Goal: Task Accomplishment & Management: Manage account settings

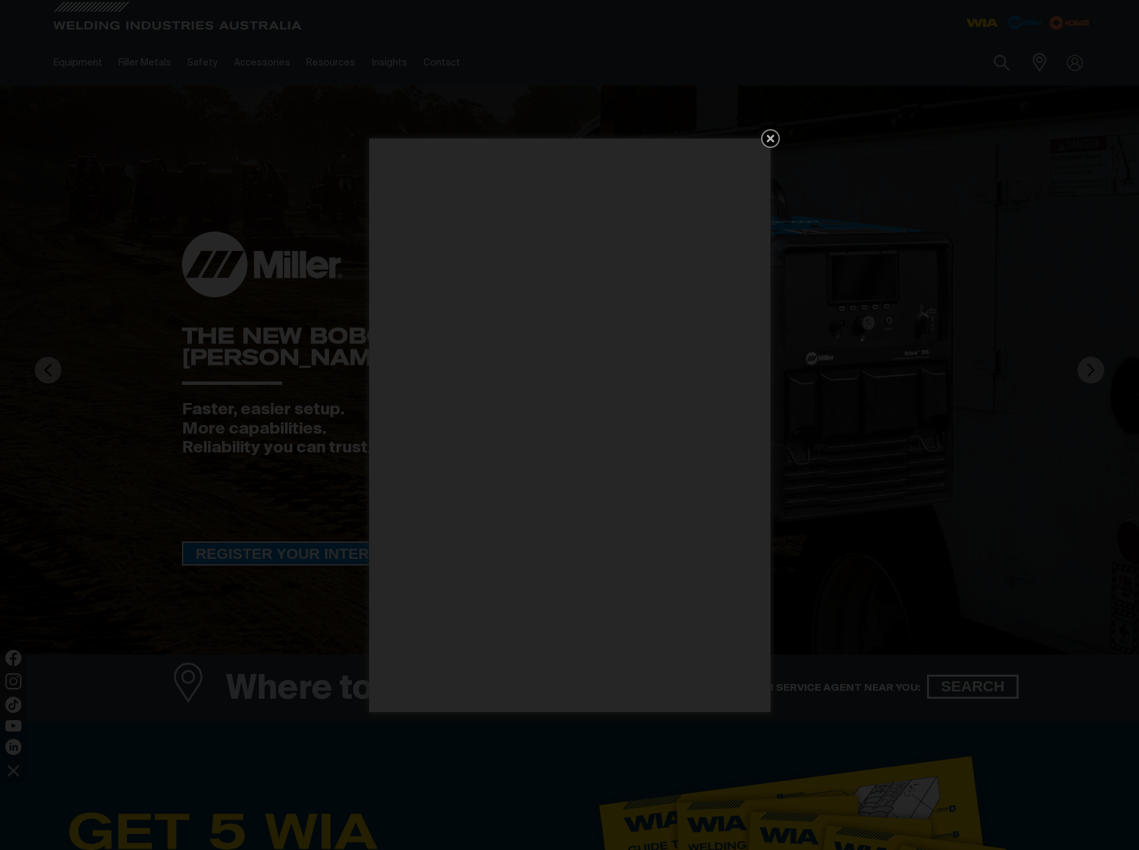
click at [774, 136] on icon "Get 5 WIA Welding Guides Free!" at bounding box center [771, 138] width 16 height 16
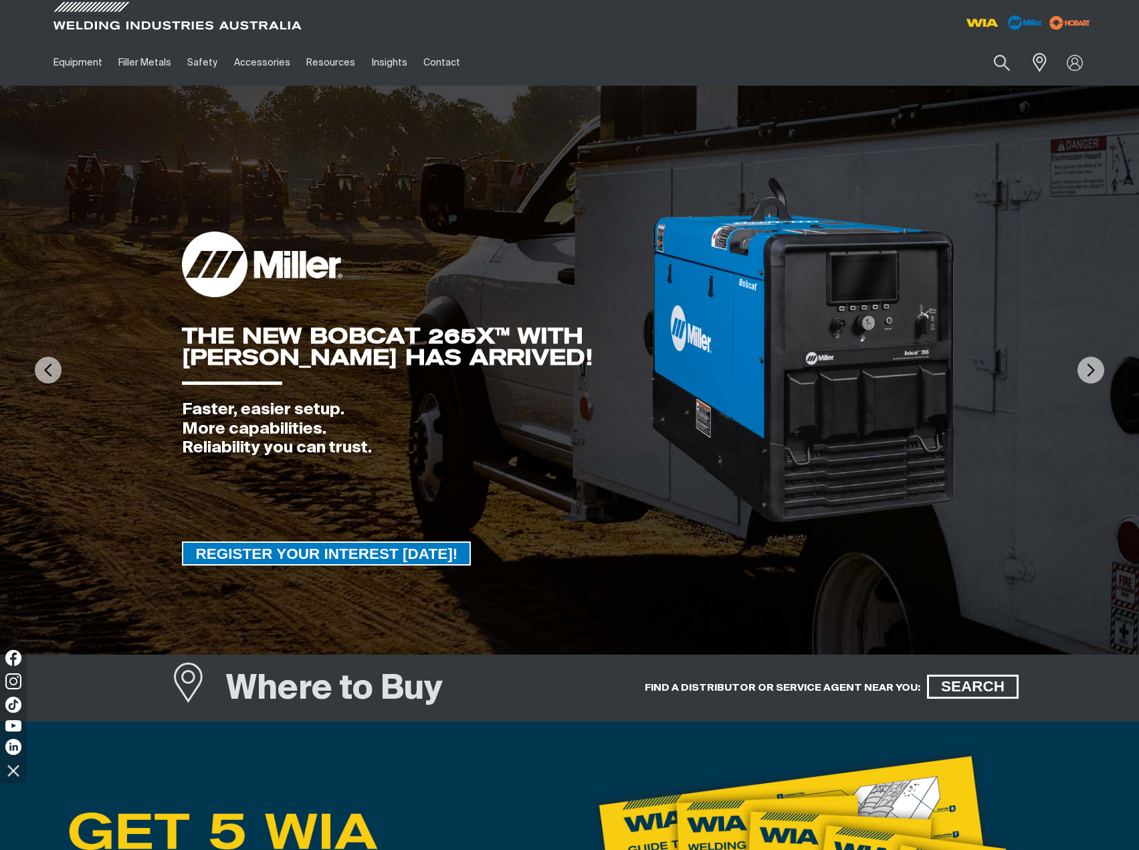
click at [700, 21] on div at bounding box center [832, 19] width 525 height 39
click at [709, 60] on ul "Equipment Stick Welders TIG Welders MIG Welders Multi-Process Welders Engine Dr…" at bounding box center [438, 62] width 787 height 46
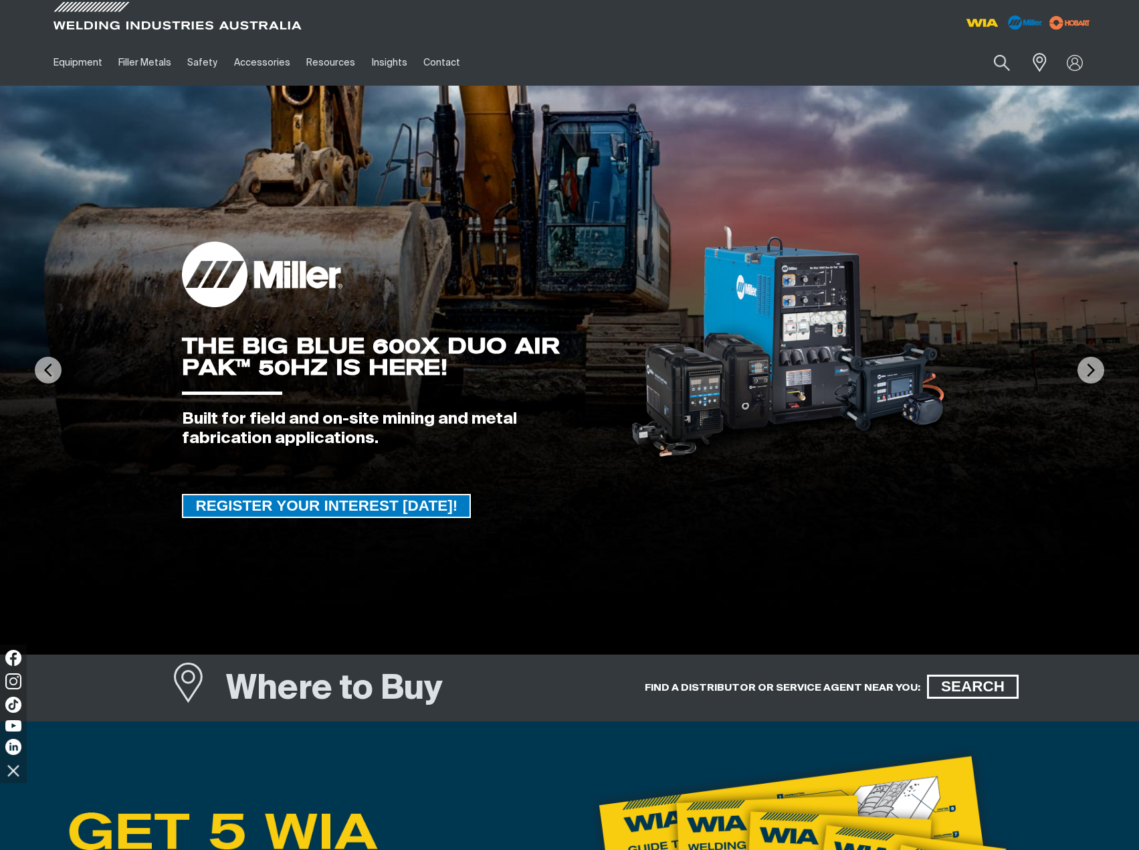
click at [710, 54] on ul "Equipment Stick Welders TIG Welders MIG Welders Multi-Process Welders Engine Dr…" at bounding box center [438, 62] width 787 height 46
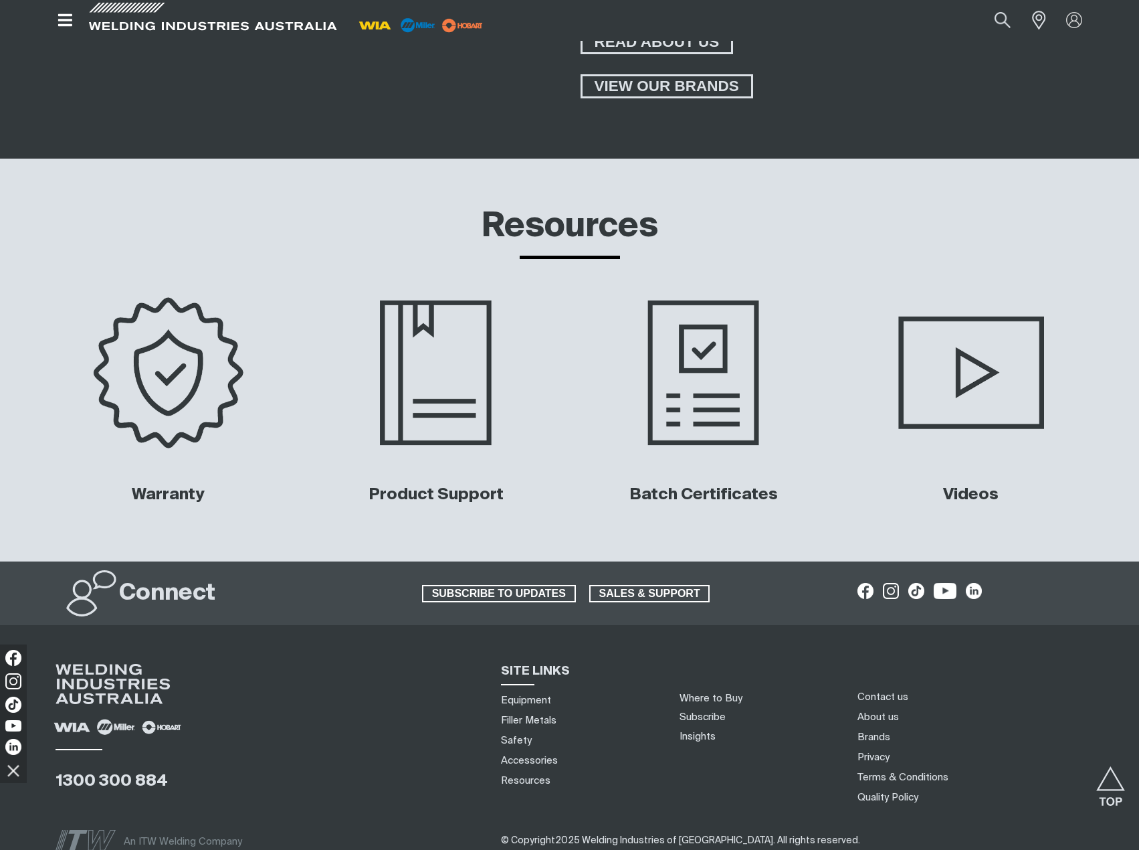
scroll to position [5968, 0]
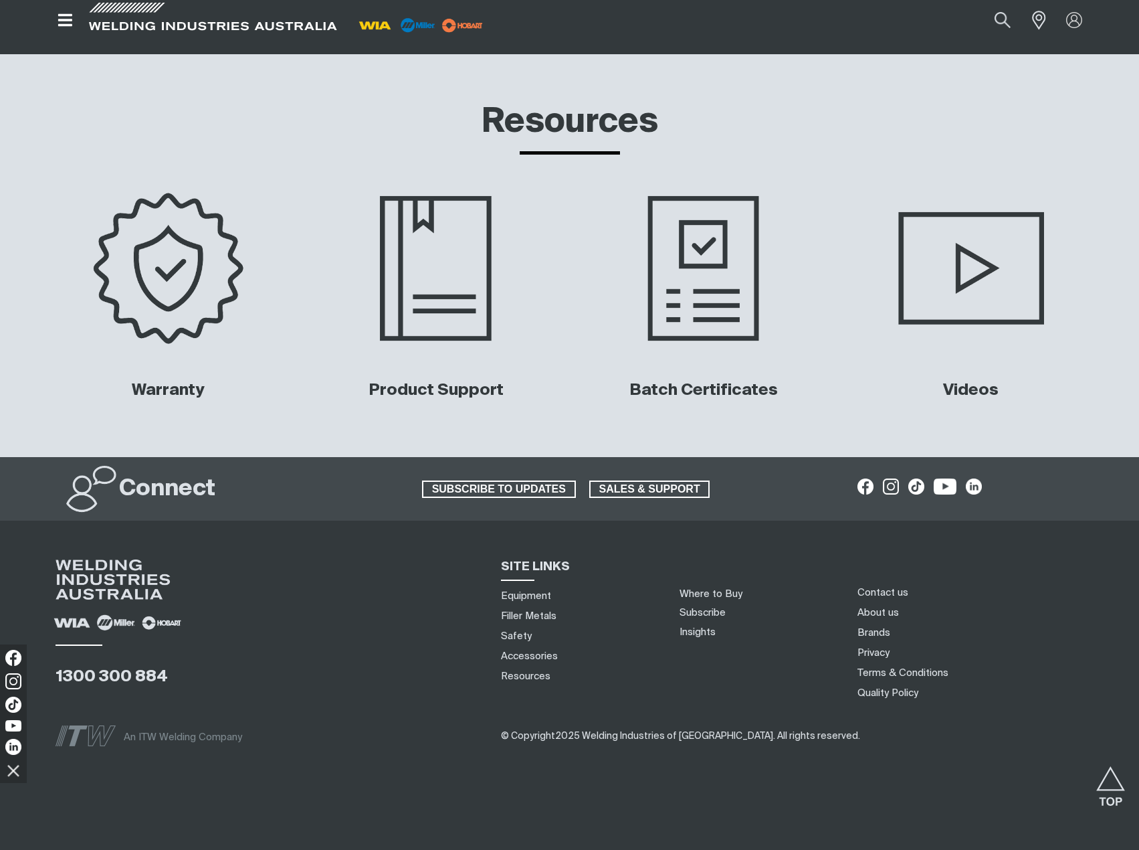
click at [436, 622] on div "1300 300 884" at bounding box center [268, 631] width 425 height 144
click at [1082, 565] on div at bounding box center [981, 570] width 246 height 23
click at [987, 559] on div at bounding box center [981, 570] width 246 height 23
click at [995, 617] on li "About us" at bounding box center [981, 613] width 256 height 20
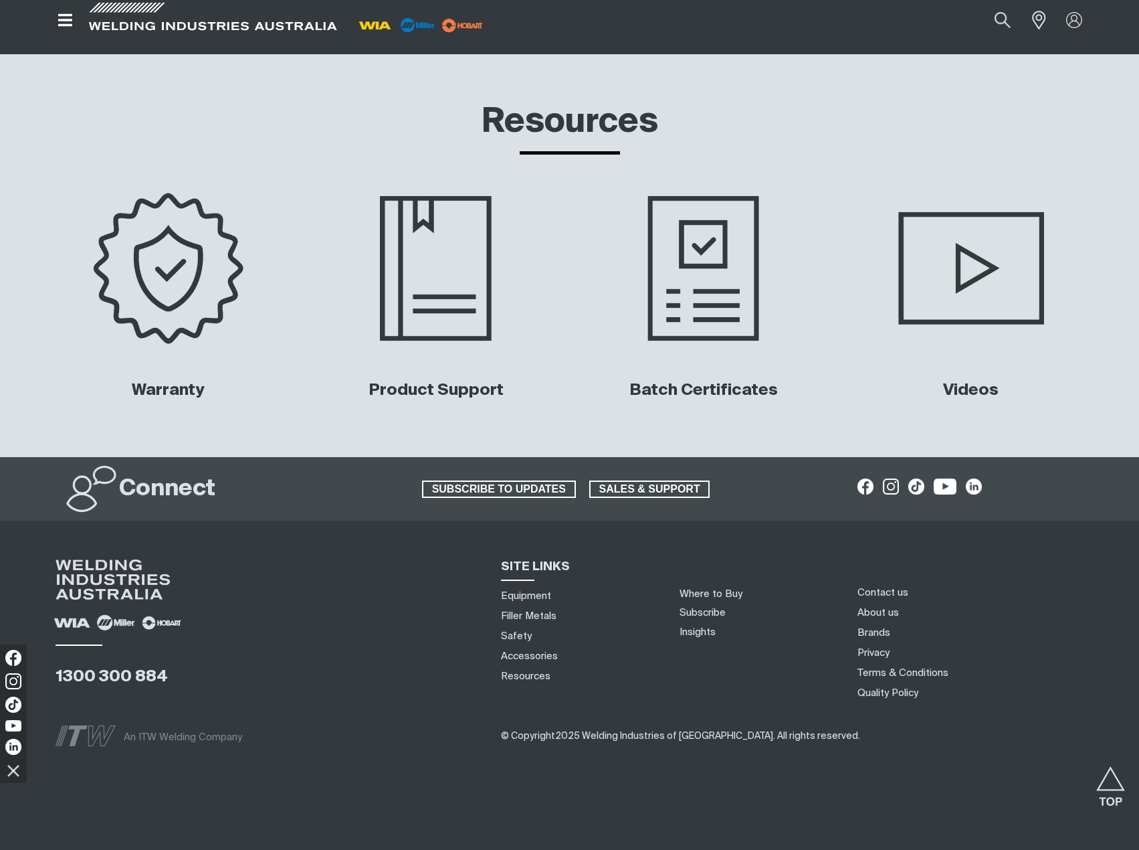
click at [1074, 618] on li "About us" at bounding box center [981, 613] width 256 height 20
click at [364, 605] on div "1300 300 884" at bounding box center [268, 631] width 425 height 144
click at [1044, 662] on li "Privacy" at bounding box center [981, 653] width 256 height 20
click at [434, 602] on div "1300 300 884" at bounding box center [268, 631] width 425 height 144
click at [971, 56] on div "Resources" at bounding box center [569, 120] width 1161 height 132
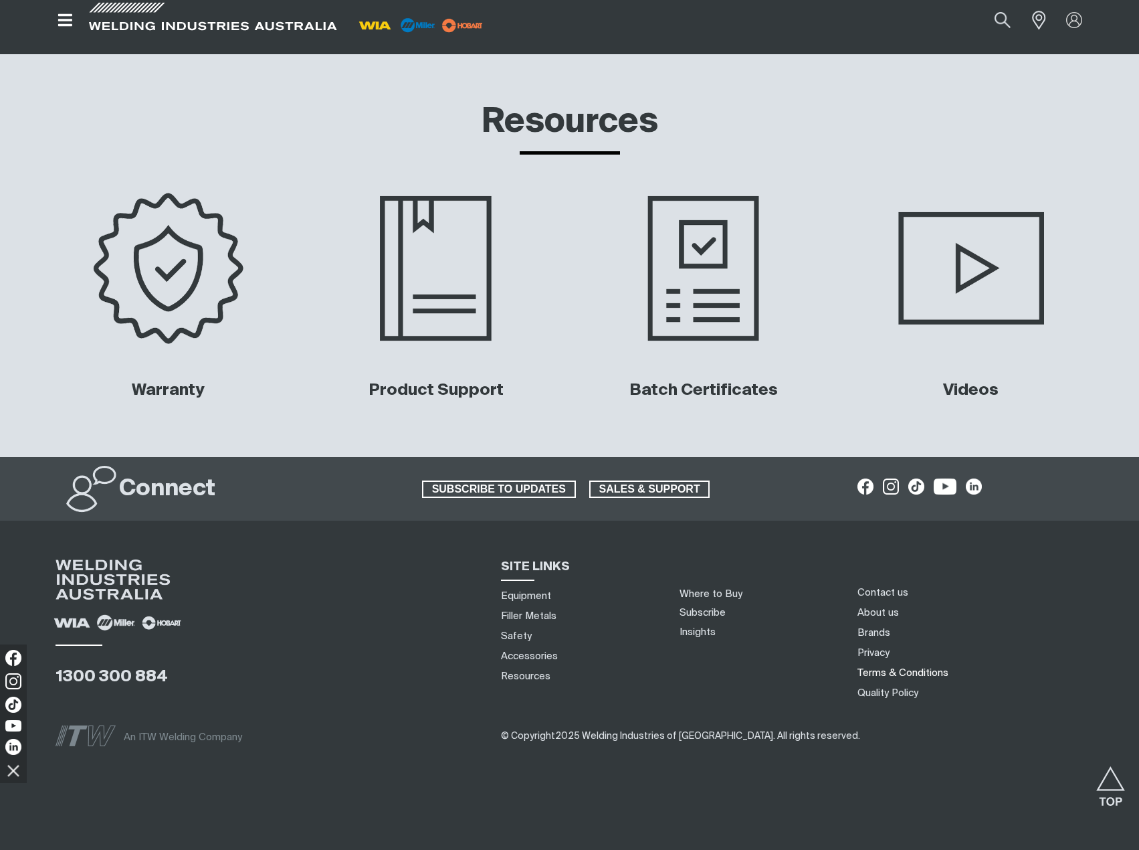
drag, startPoint x: 912, startPoint y: 680, endPoint x: 911, endPoint y: 660, distance: 19.4
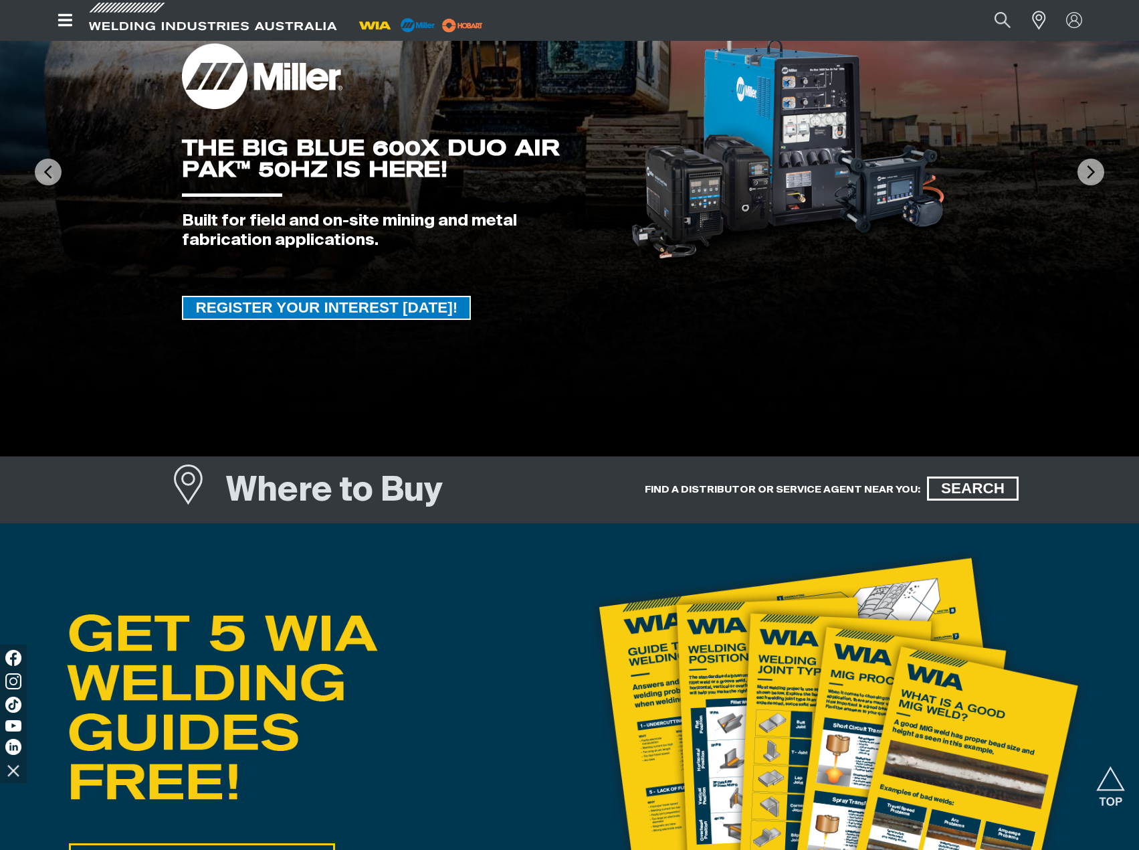
scroll to position [0, 0]
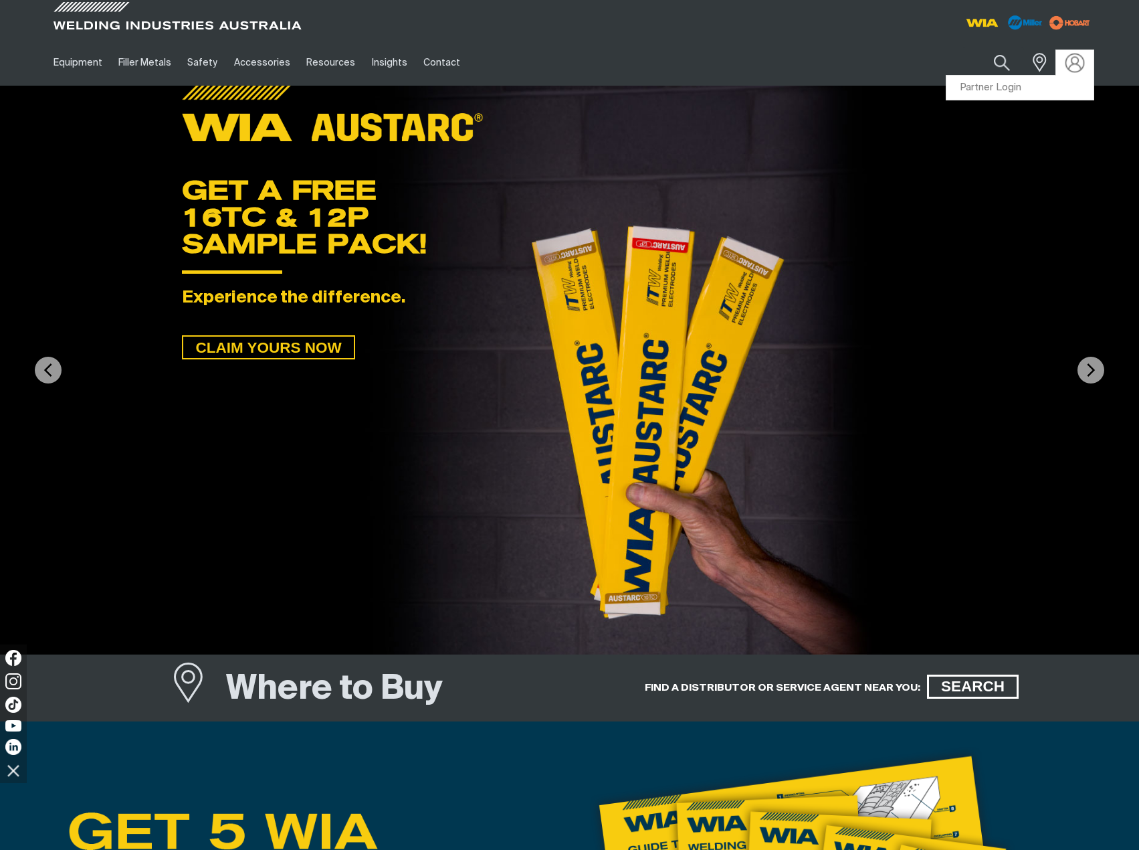
click at [1080, 70] on img at bounding box center [1074, 62] width 19 height 19
click at [1017, 87] on link "Partner Login" at bounding box center [1020, 88] width 147 height 25
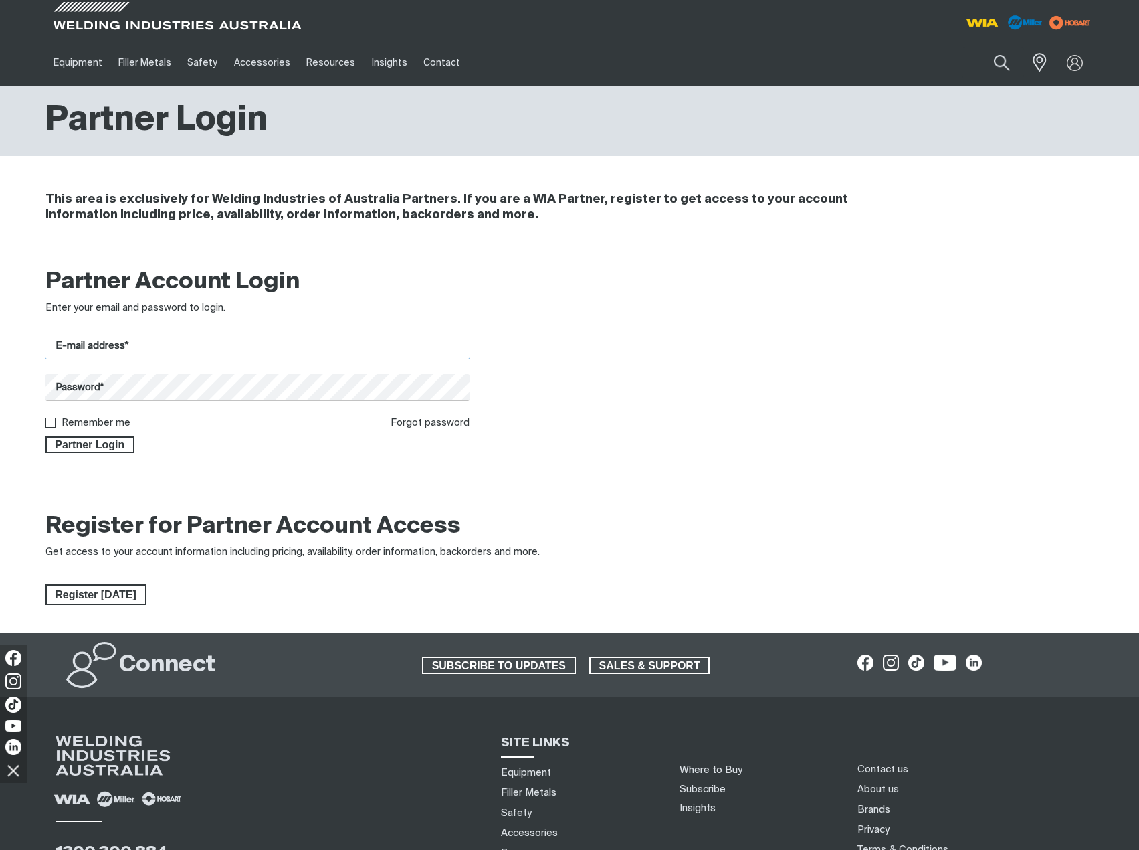
click at [185, 349] on input "E-mail address*" at bounding box center [257, 346] width 425 height 26
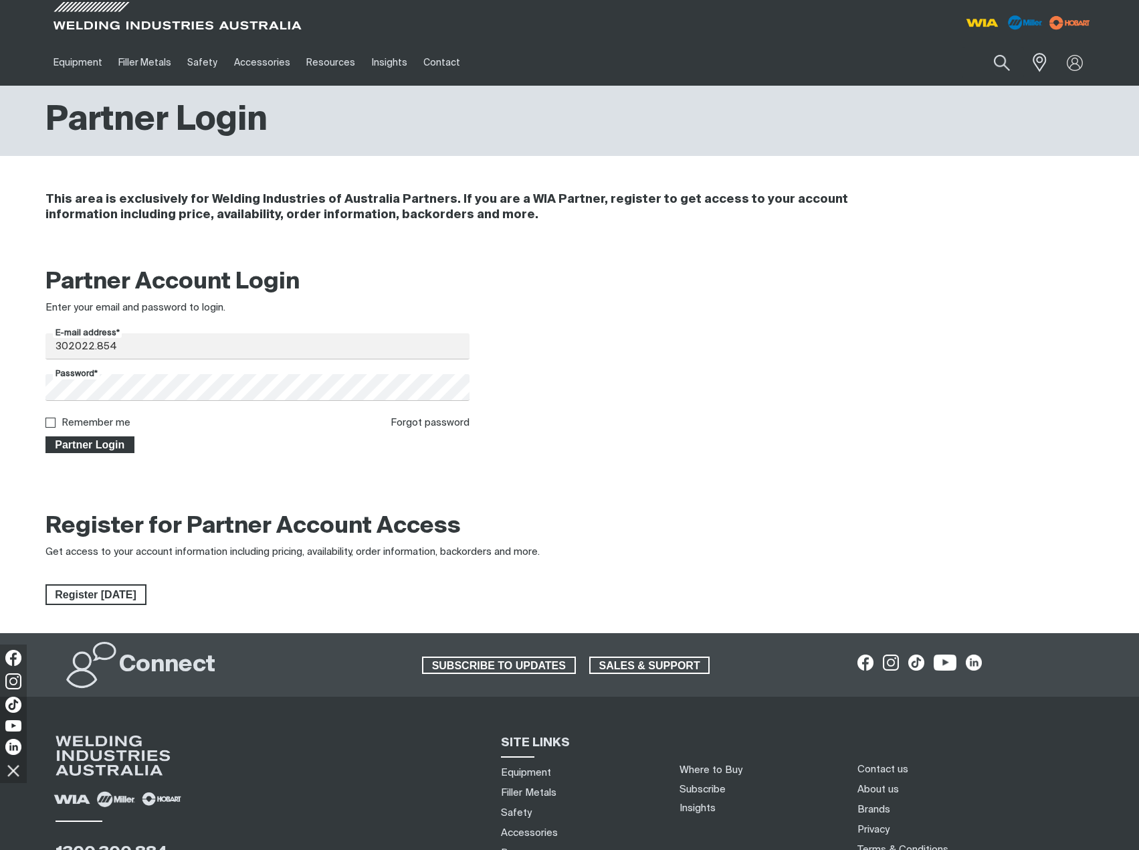
click at [98, 446] on span "Partner Login" at bounding box center [90, 444] width 87 height 17
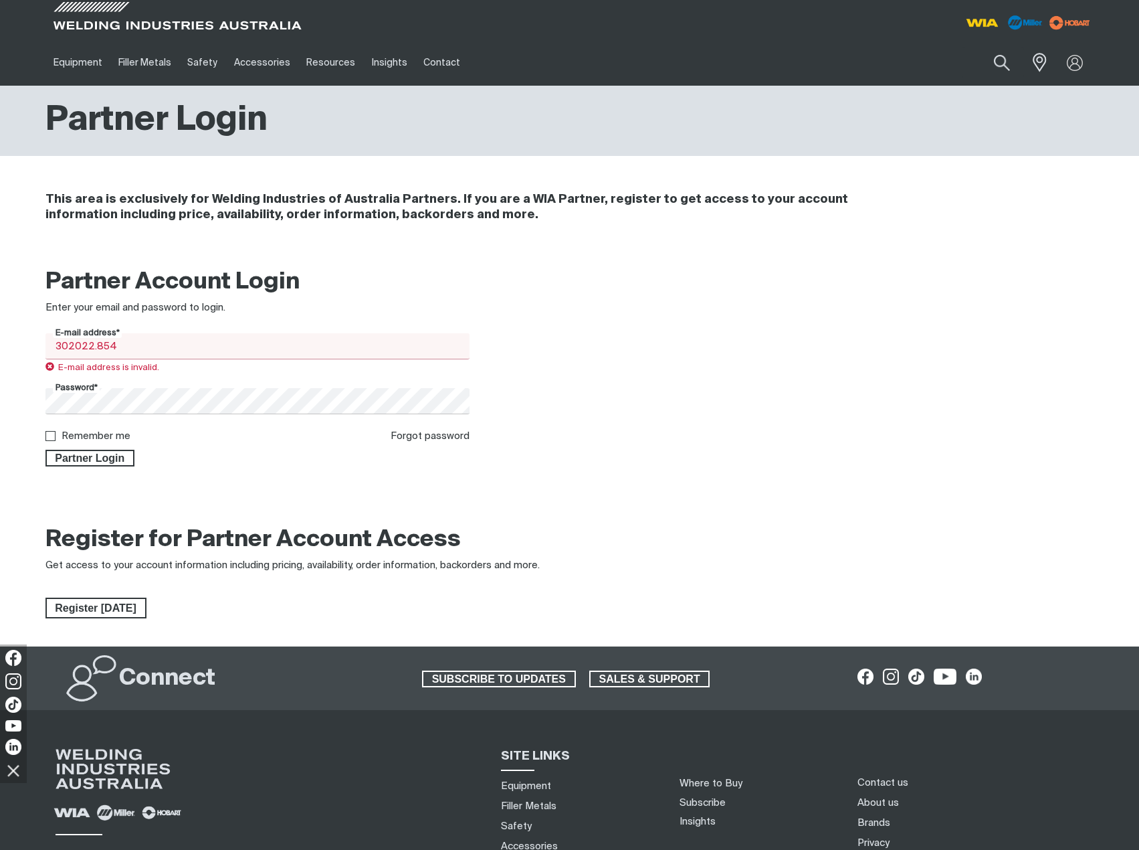
drag, startPoint x: 131, startPoint y: 351, endPoint x: -182, endPoint y: 396, distance: 316.4
click at [0, 396] on html "Jump to main navigation Equipment Stick Welders TIG Welders MIG Welders Multi-P…" at bounding box center [569, 519] width 1139 height 1039
type input "[EMAIL_ADDRESS][DOMAIN_NAME]"
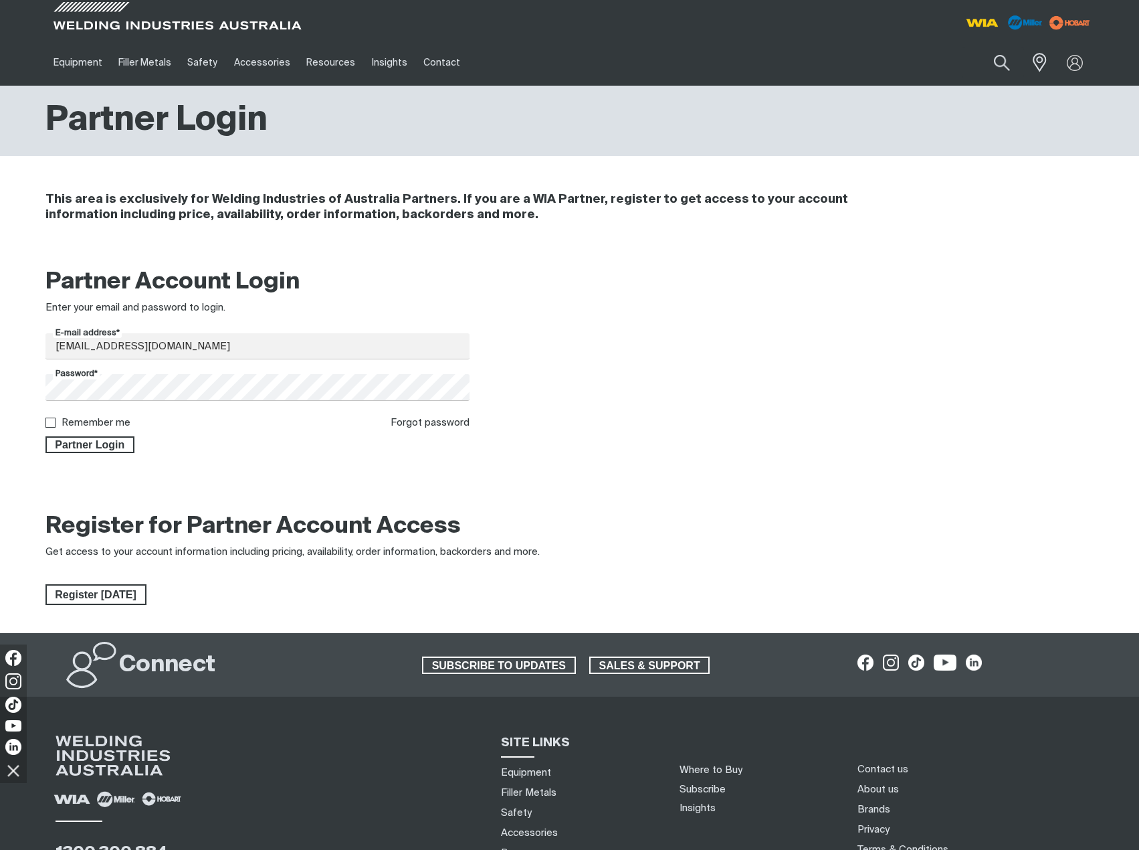
click at [81, 456] on div "Partner Account Login Enter your email and password to login. E-mail address* […" at bounding box center [570, 364] width 1070 height 211
click at [85, 451] on span "Partner Login" at bounding box center [90, 444] width 87 height 17
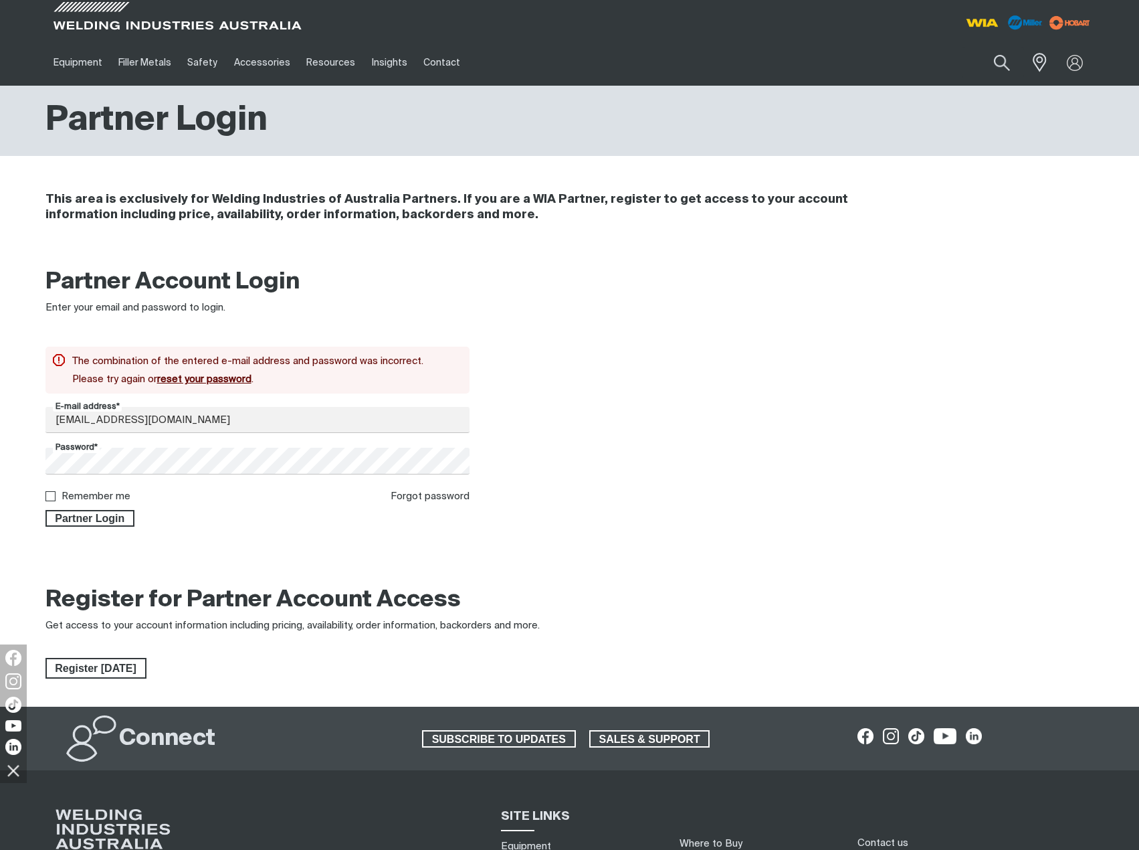
click at [650, 299] on div at bounding box center [703, 397] width 425 height 259
